Goal: Task Accomplishment & Management: Use online tool/utility

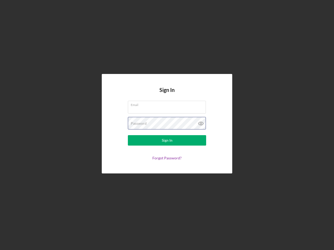
click at [167, 125] on div "Password" at bounding box center [167, 123] width 78 height 13
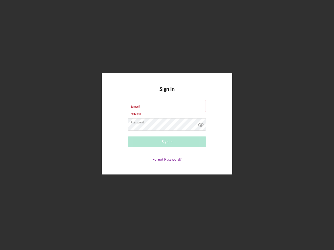
click at [201, 124] on icon at bounding box center [200, 124] width 13 height 13
